Goal: Register for event/course

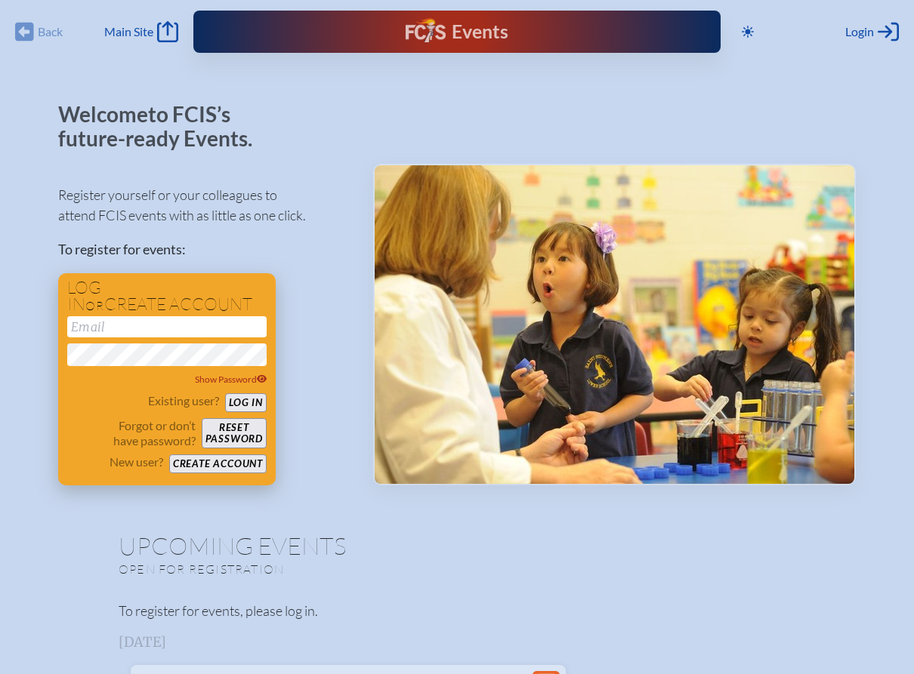
click at [136, 334] on input "email" at bounding box center [166, 326] width 199 height 21
type input "[EMAIL_ADDRESS][DOMAIN_NAME]"
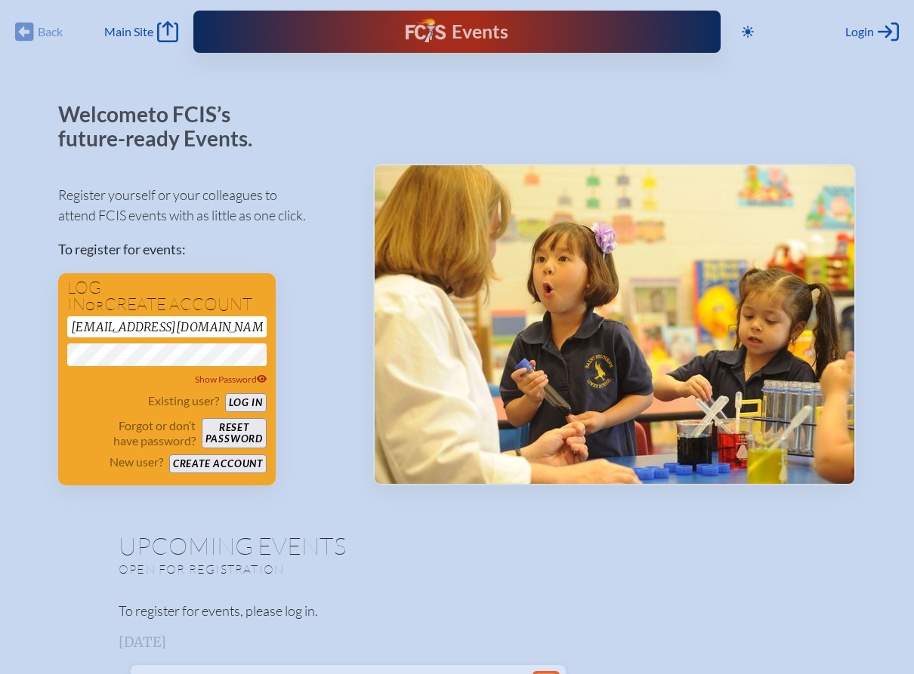
click at [343, 332] on div "Register yourself or your colleagues to attend FCIS events with as little as on…" at bounding box center [203, 328] width 291 height 314
click at [251, 402] on button "Log in" at bounding box center [246, 402] width 42 height 19
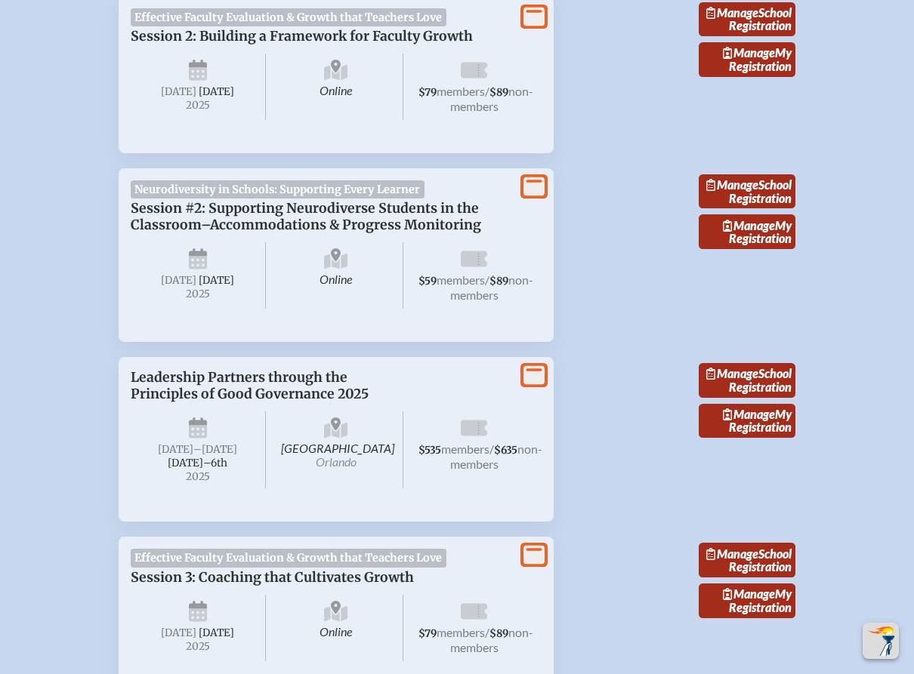
scroll to position [1422, 0]
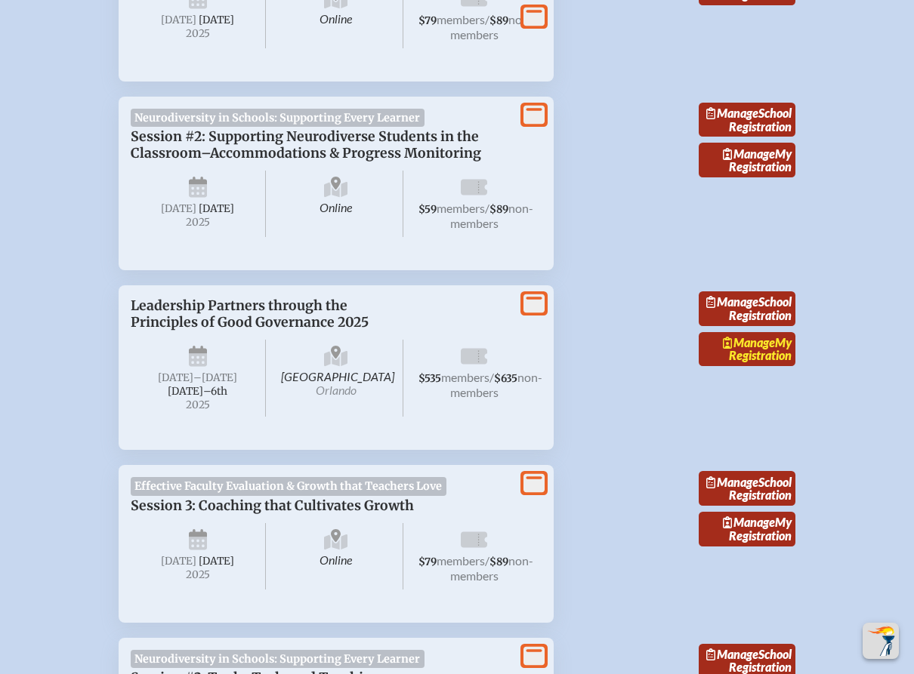
click at [769, 350] on span "Manage" at bounding box center [749, 342] width 52 height 14
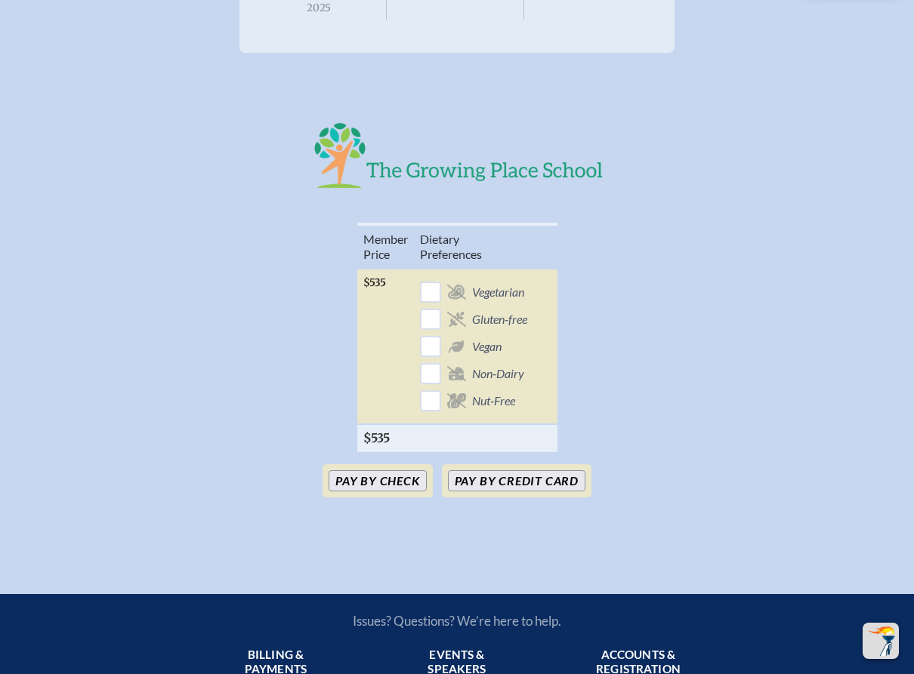
scroll to position [361, 0]
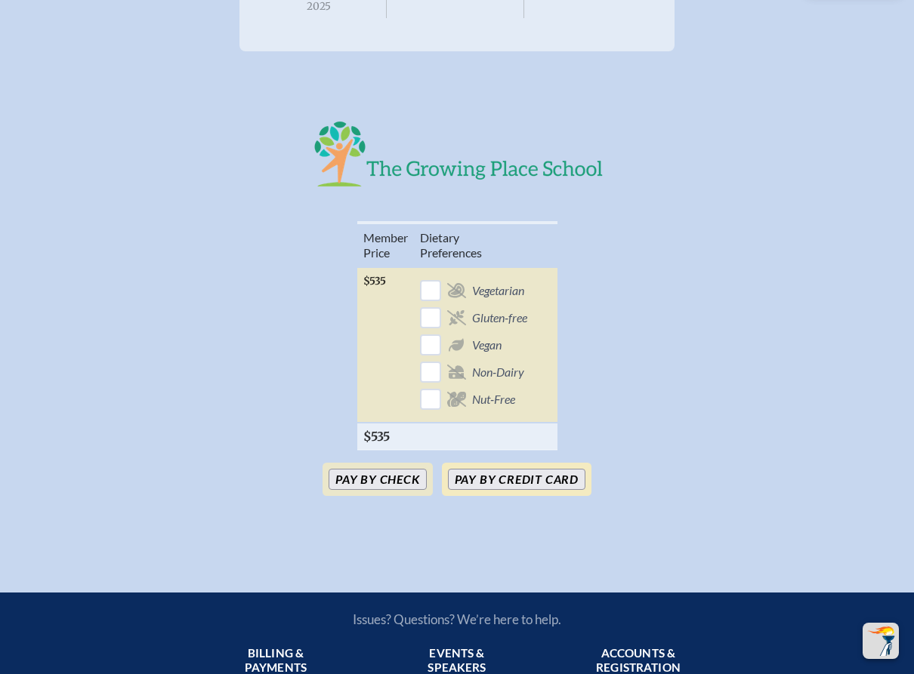
click at [517, 490] on button "Pay by Credit Card" at bounding box center [516, 479] width 137 height 21
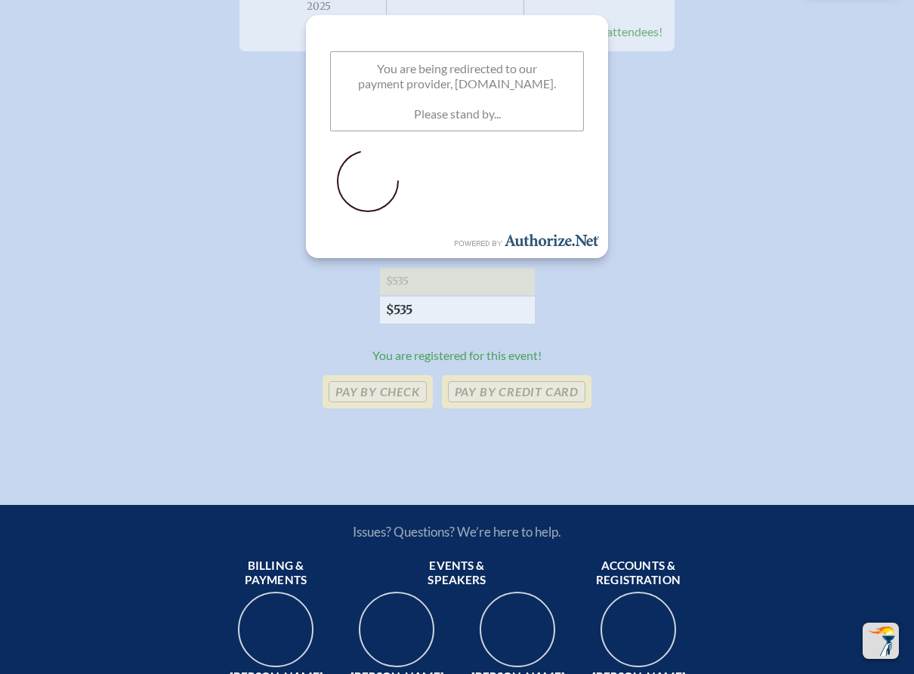
click at [672, 273] on div "Memb . er Price Diet ary Preferences [PERSON_NAME] [EMAIL_ADDRESS][DOMAIN_NAME]…" at bounding box center [456, 278] width 829 height 115
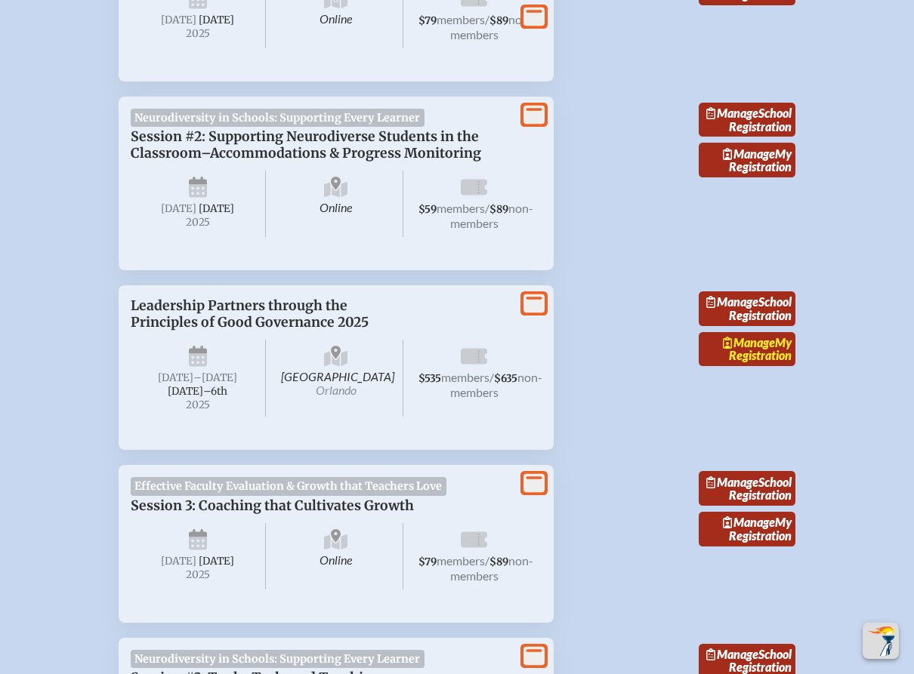
click at [765, 350] on span "Manage" at bounding box center [749, 342] width 52 height 14
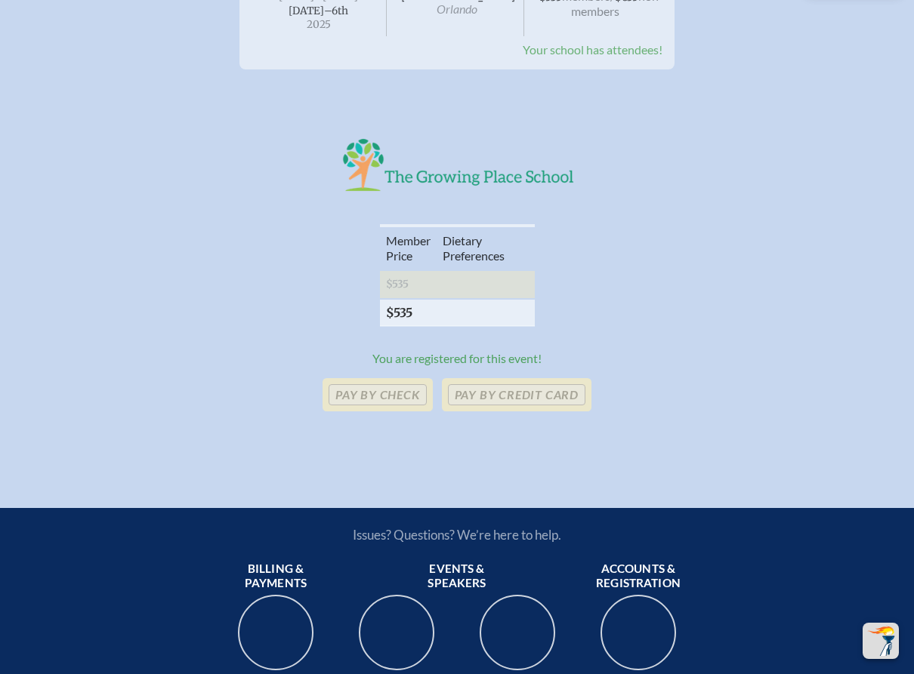
scroll to position [405, 0]
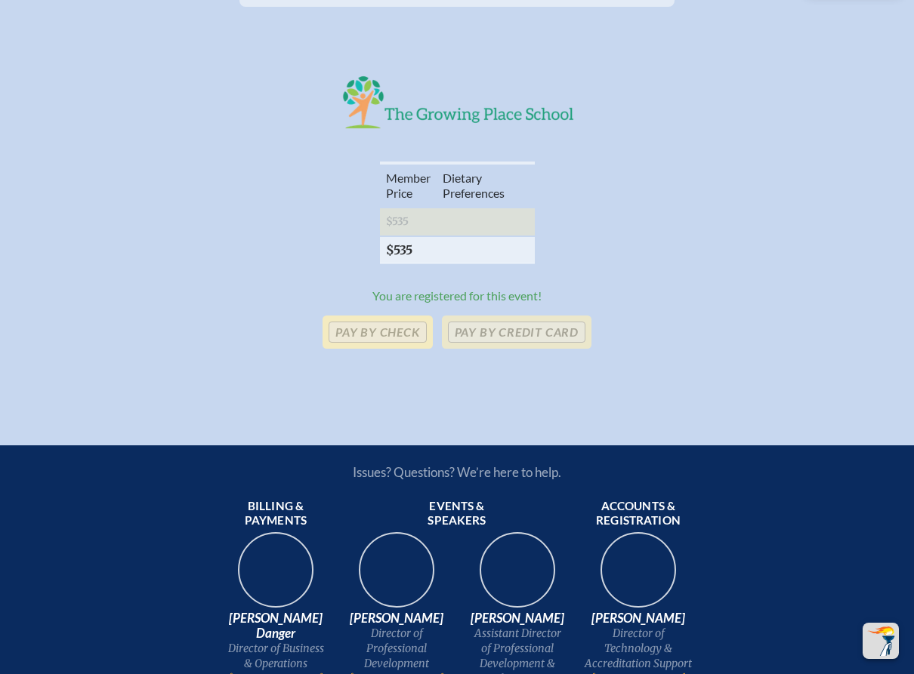
click at [374, 349] on p "Pay by Check" at bounding box center [377, 332] width 110 height 33
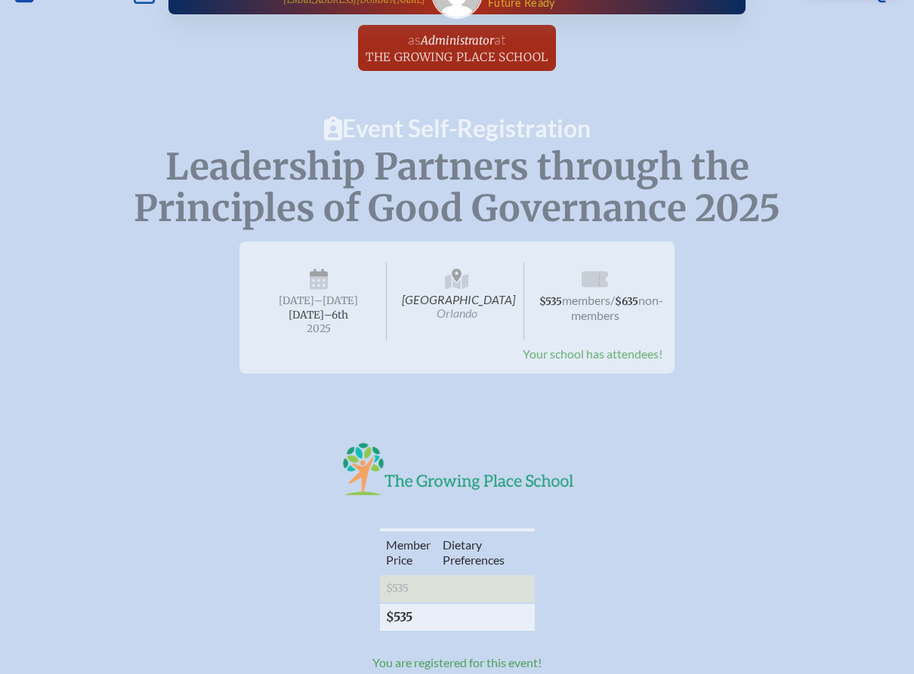
scroll to position [0, 0]
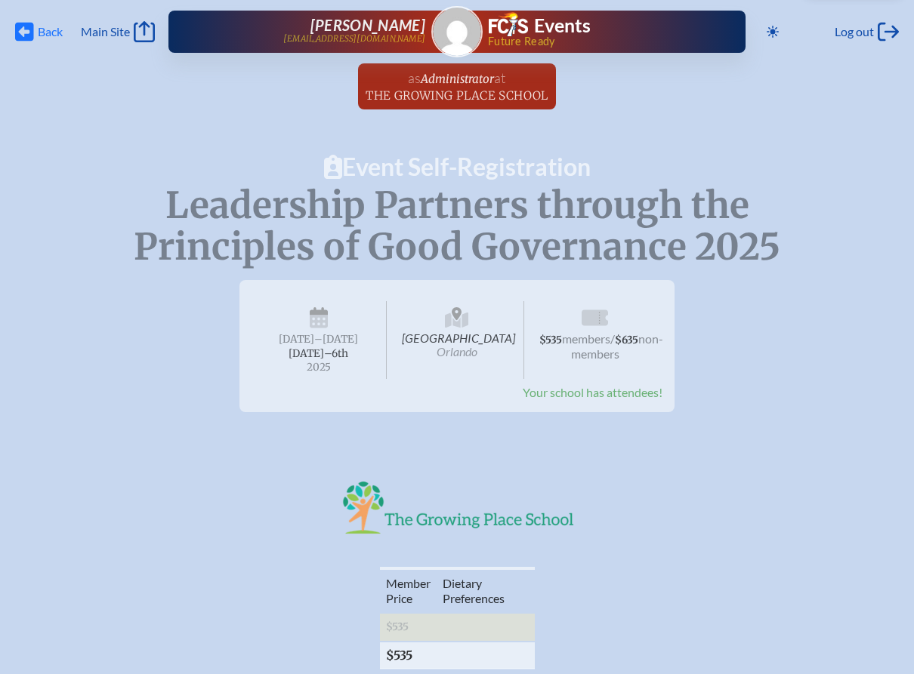
click at [23, 35] on icon "Back" at bounding box center [24, 31] width 19 height 21
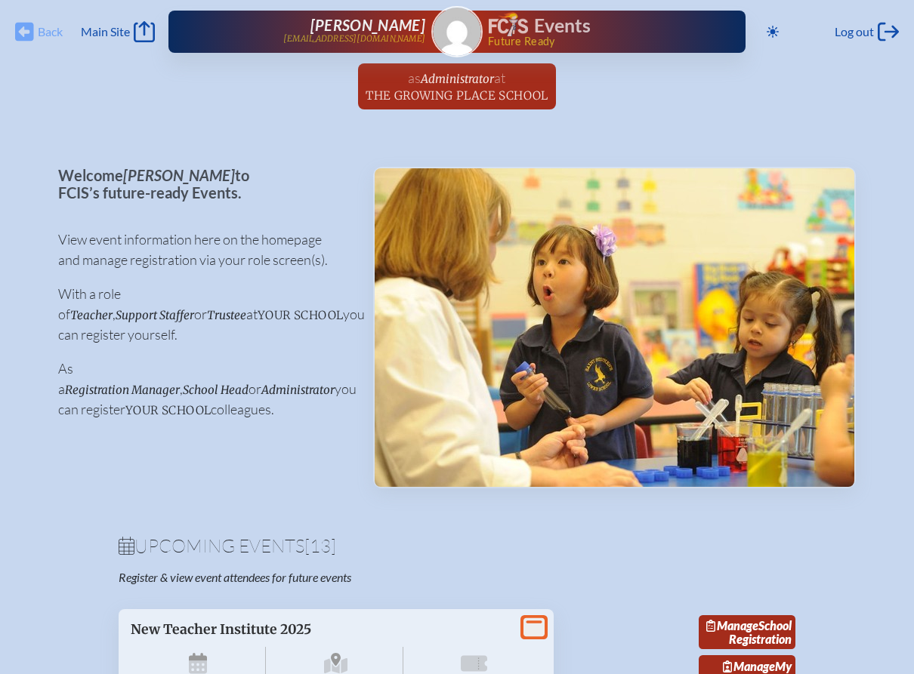
scroll to position [1422, 0]
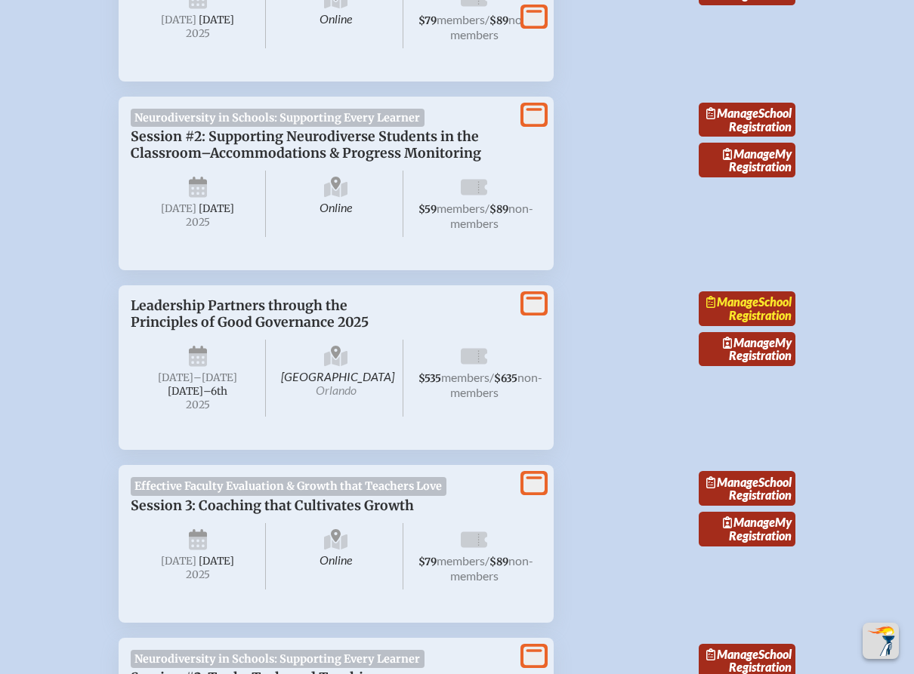
click at [758, 309] on span "Manage" at bounding box center [732, 301] width 52 height 14
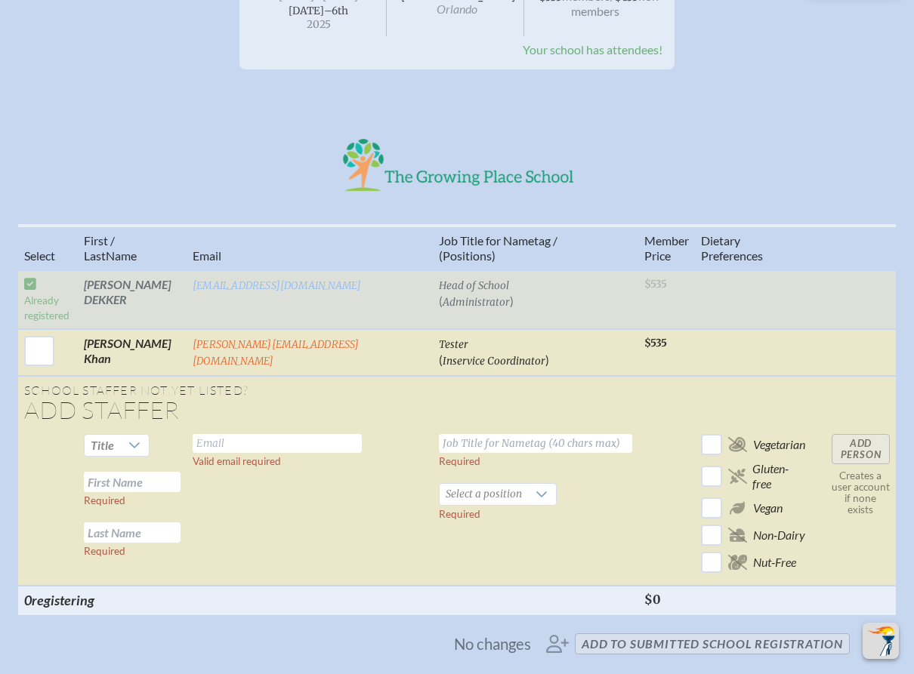
scroll to position [344, 0]
click at [140, 445] on icon at bounding box center [134, 444] width 12 height 12
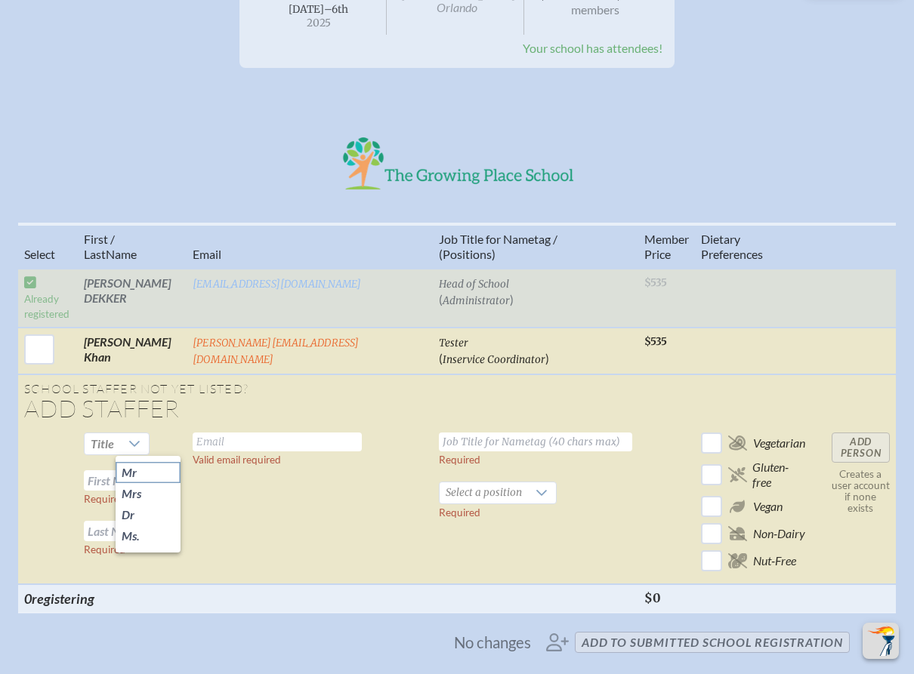
click at [149, 473] on li "Mr" at bounding box center [148, 472] width 65 height 21
click at [180, 478] on input "text" at bounding box center [132, 480] width 97 height 20
type input "[PERSON_NAME]"
click at [180, 529] on input "text" at bounding box center [132, 531] width 97 height 20
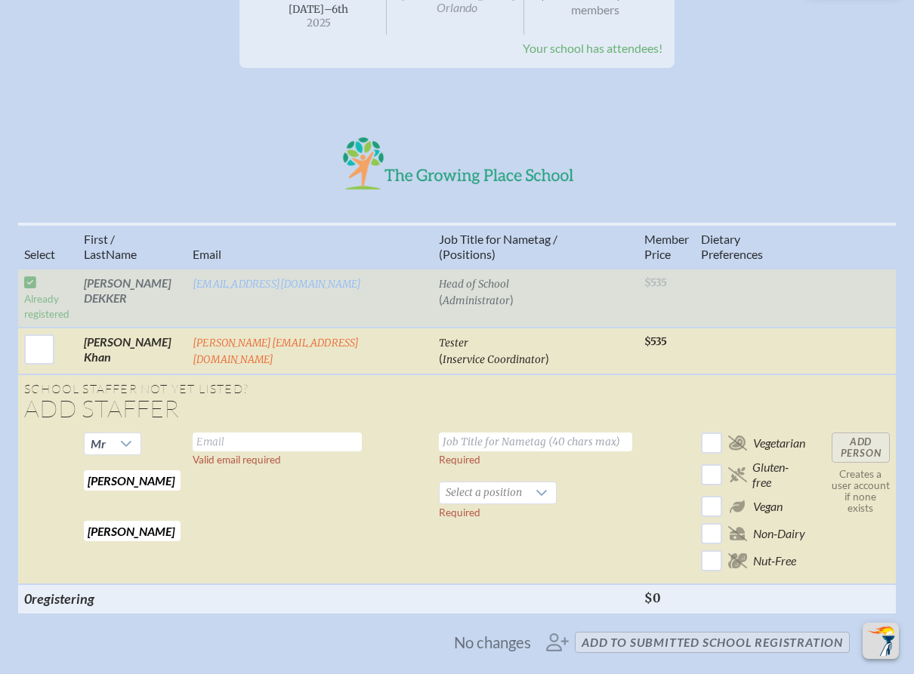
type input "[PERSON_NAME]"
click at [356, 453] on td "Valid email required" at bounding box center [309, 506] width 246 height 158
click at [463, 494] on span "Select a position" at bounding box center [483, 492] width 88 height 21
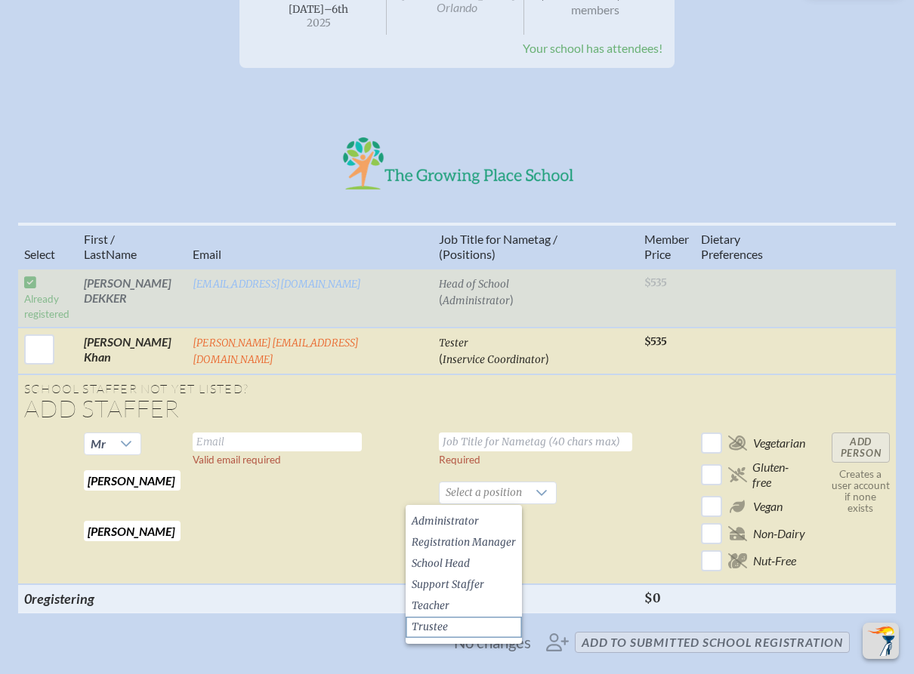
click at [439, 623] on span "Trustee" at bounding box center [429, 627] width 36 height 15
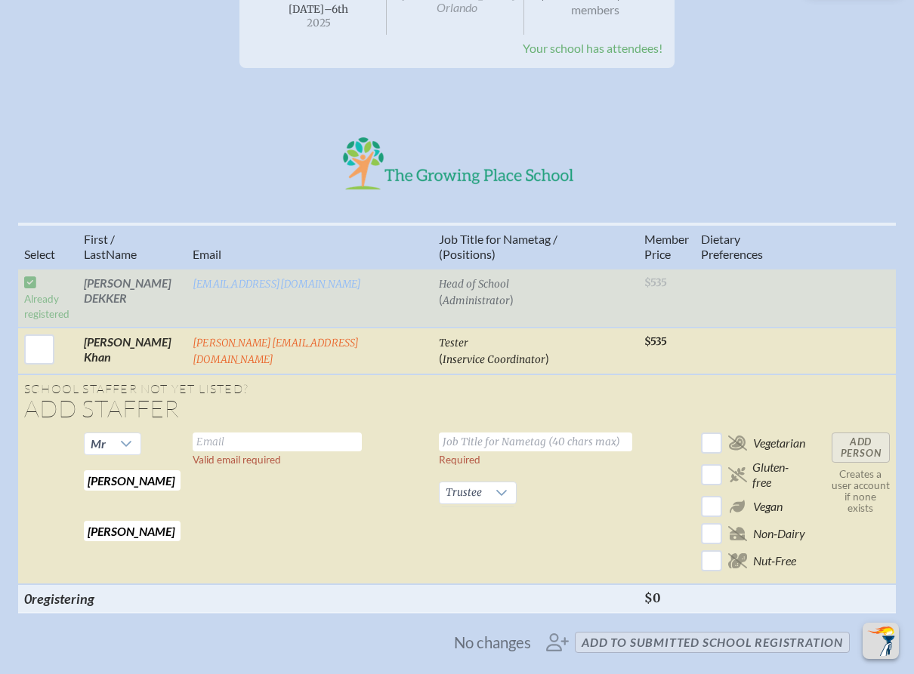
click at [439, 443] on input "text" at bounding box center [535, 442] width 193 height 19
type input "B"
type input "Bord Chair"
click at [299, 445] on input "text" at bounding box center [277, 442] width 169 height 19
type input "[PERSON_NAME][EMAIL_ADDRESS][DOMAIN_NAME]"
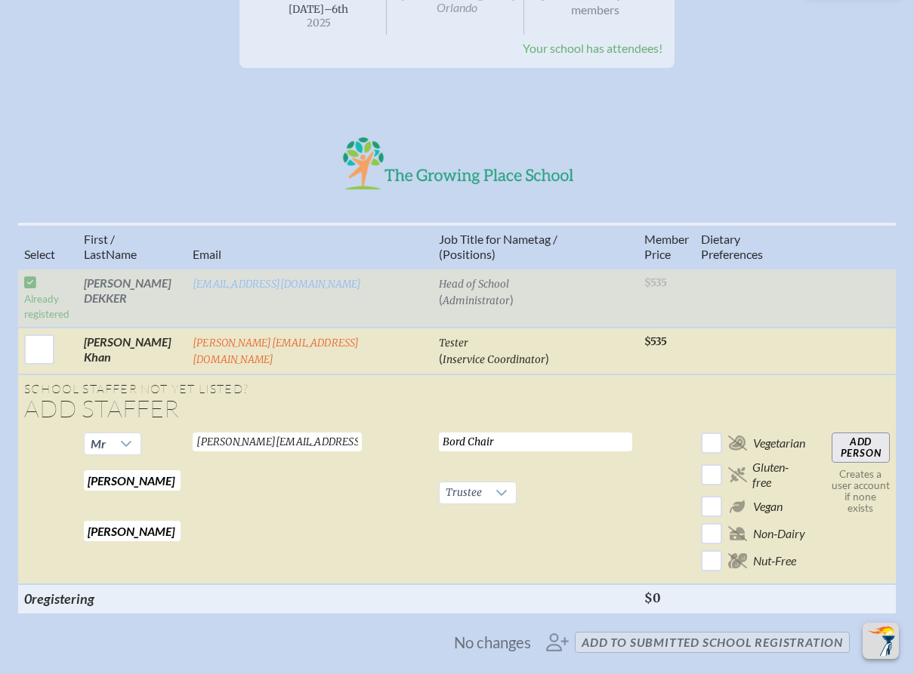
click at [328, 486] on td "[PERSON_NAME][EMAIL_ADDRESS][DOMAIN_NAME] Valid email required" at bounding box center [309, 506] width 246 height 158
click at [831, 437] on input "Add Person" at bounding box center [860, 448] width 58 height 30
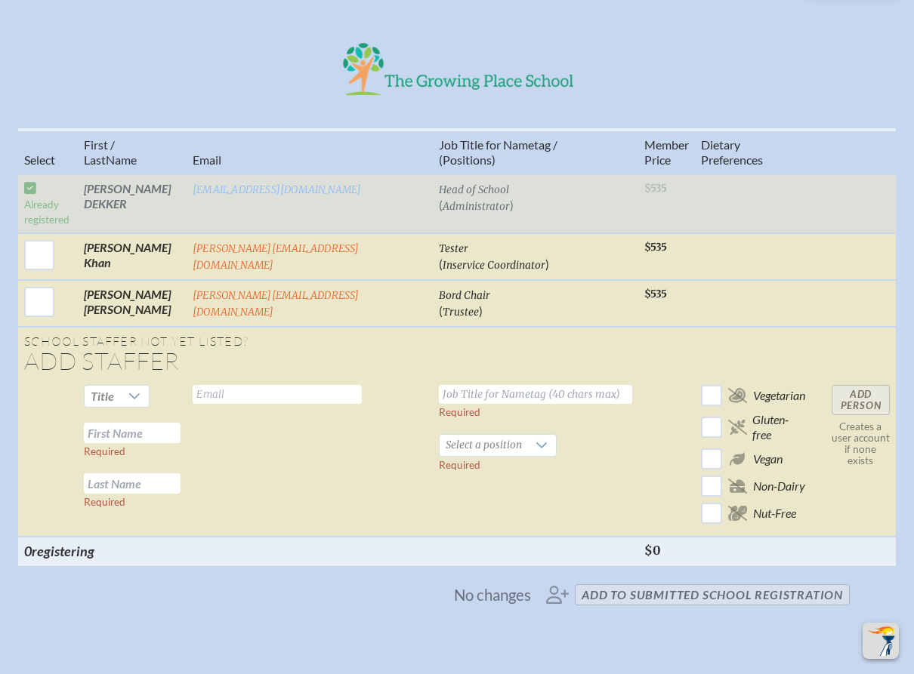
scroll to position [445, 0]
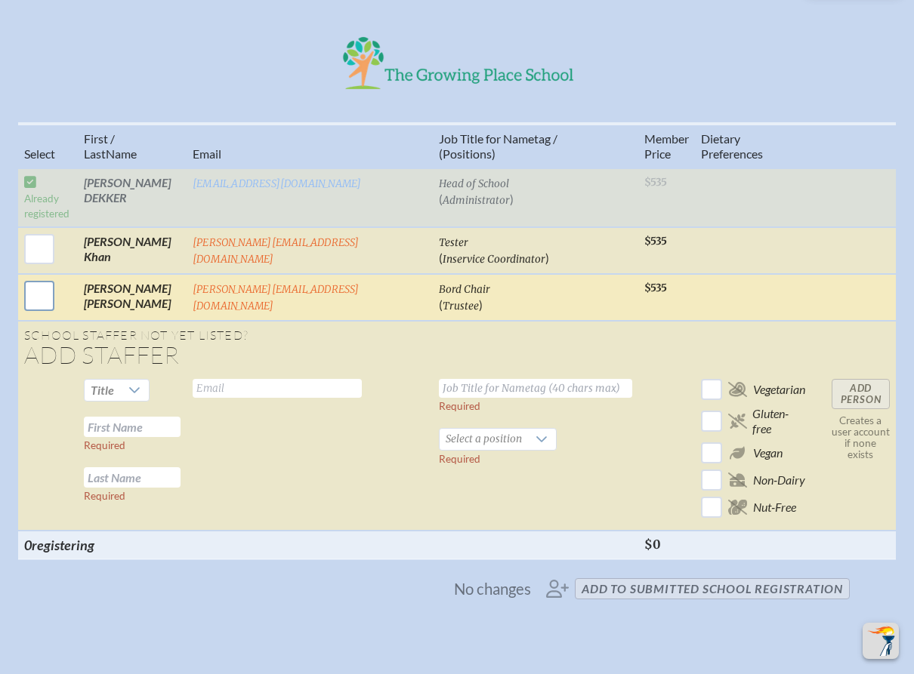
click at [58, 306] on input "checkbox" at bounding box center [39, 296] width 38 height 38
checkbox input "true"
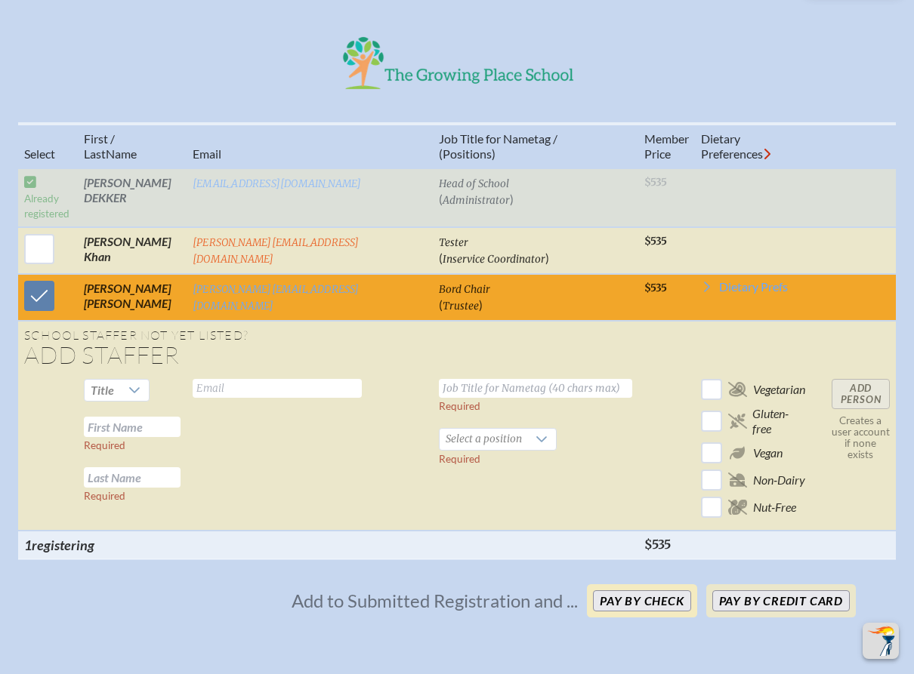
click at [653, 603] on button "Pay by Check" at bounding box center [642, 600] width 98 height 21
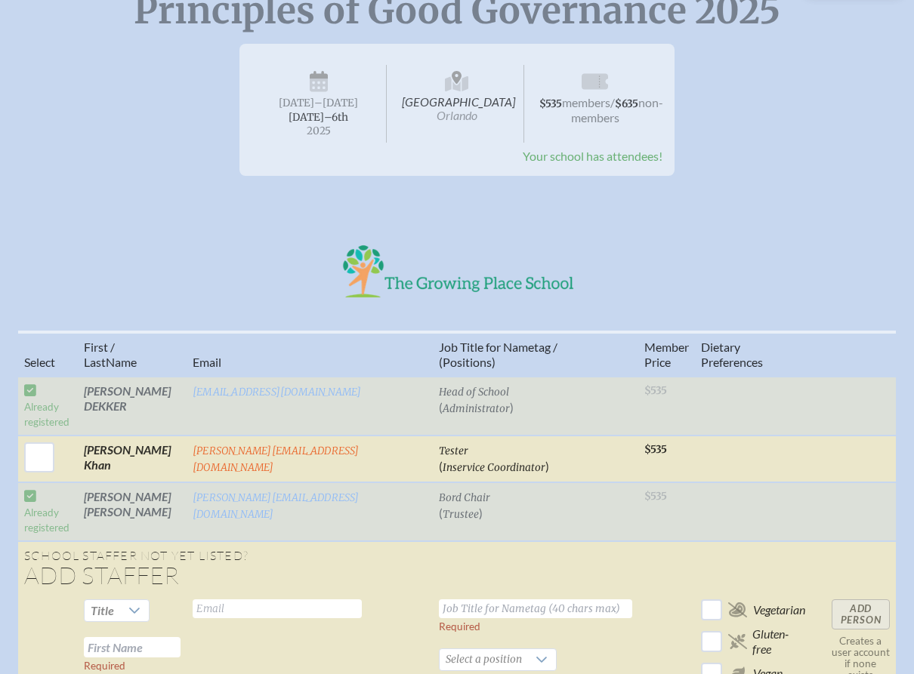
scroll to position [0, 0]
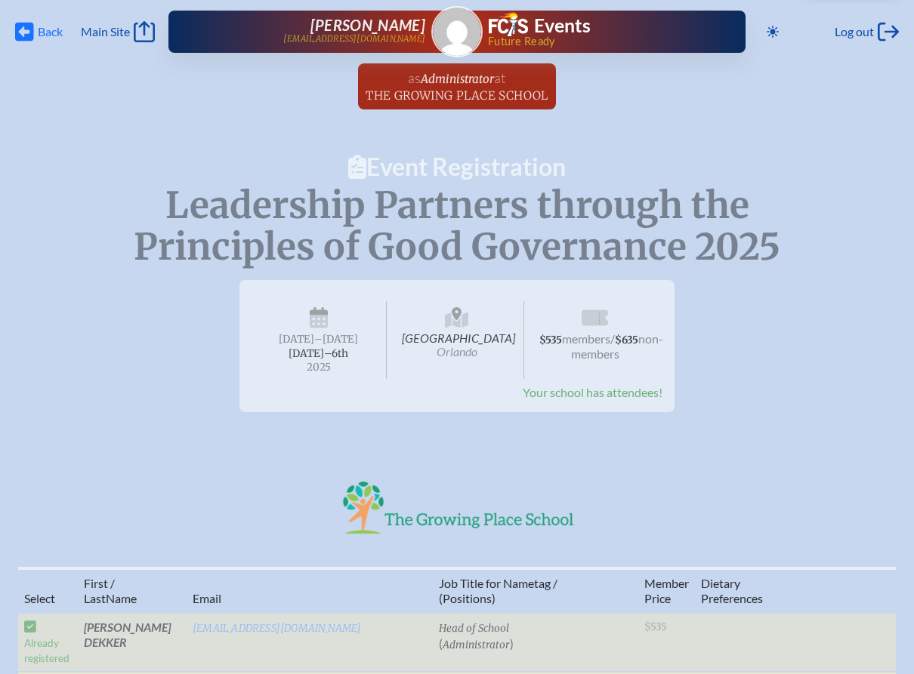
click at [23, 33] on icon "Back" at bounding box center [24, 31] width 19 height 21
